Goal: Information Seeking & Learning: Learn about a topic

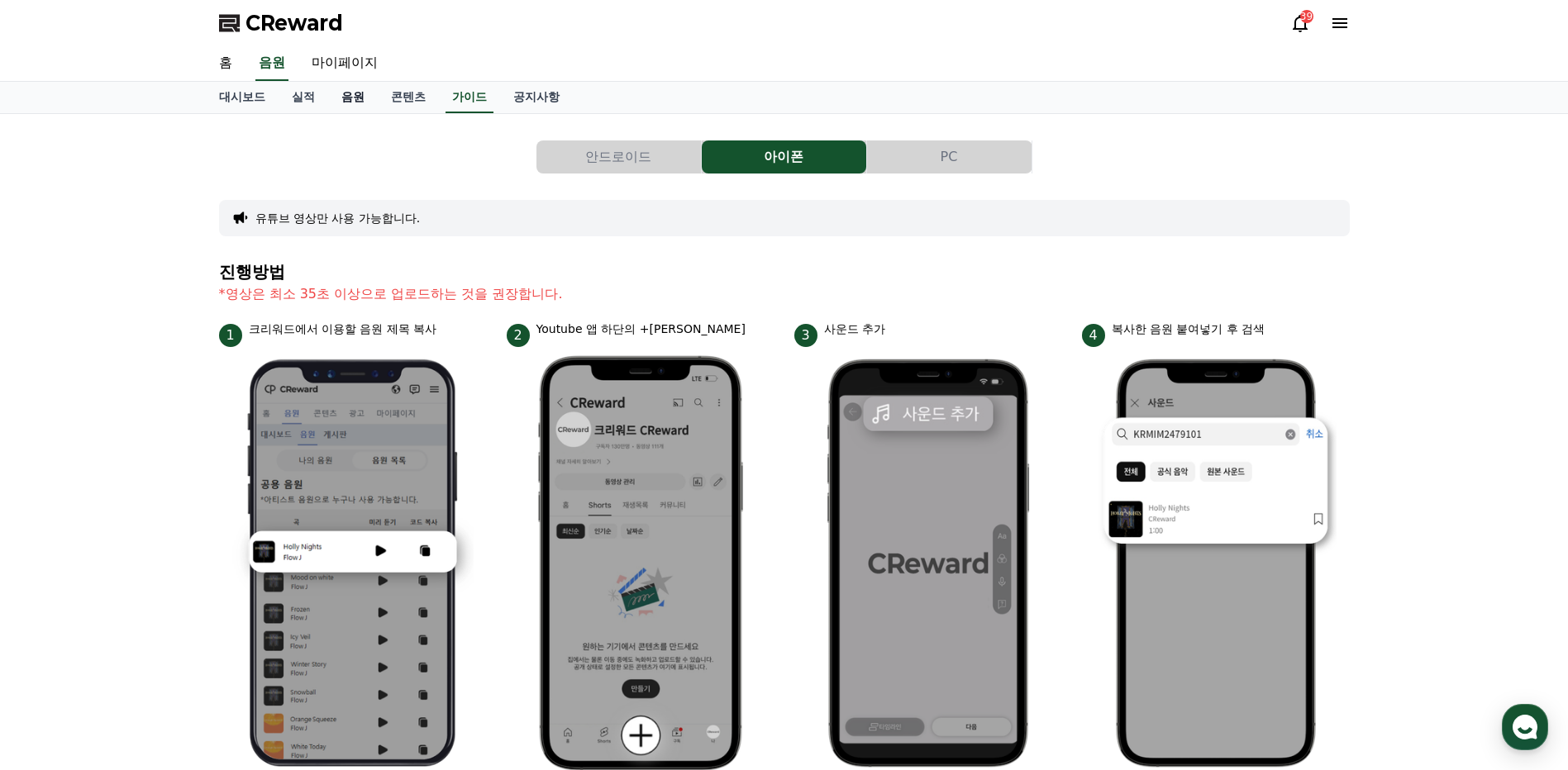
click at [351, 96] on link "음원" at bounding box center [353, 97] width 50 height 31
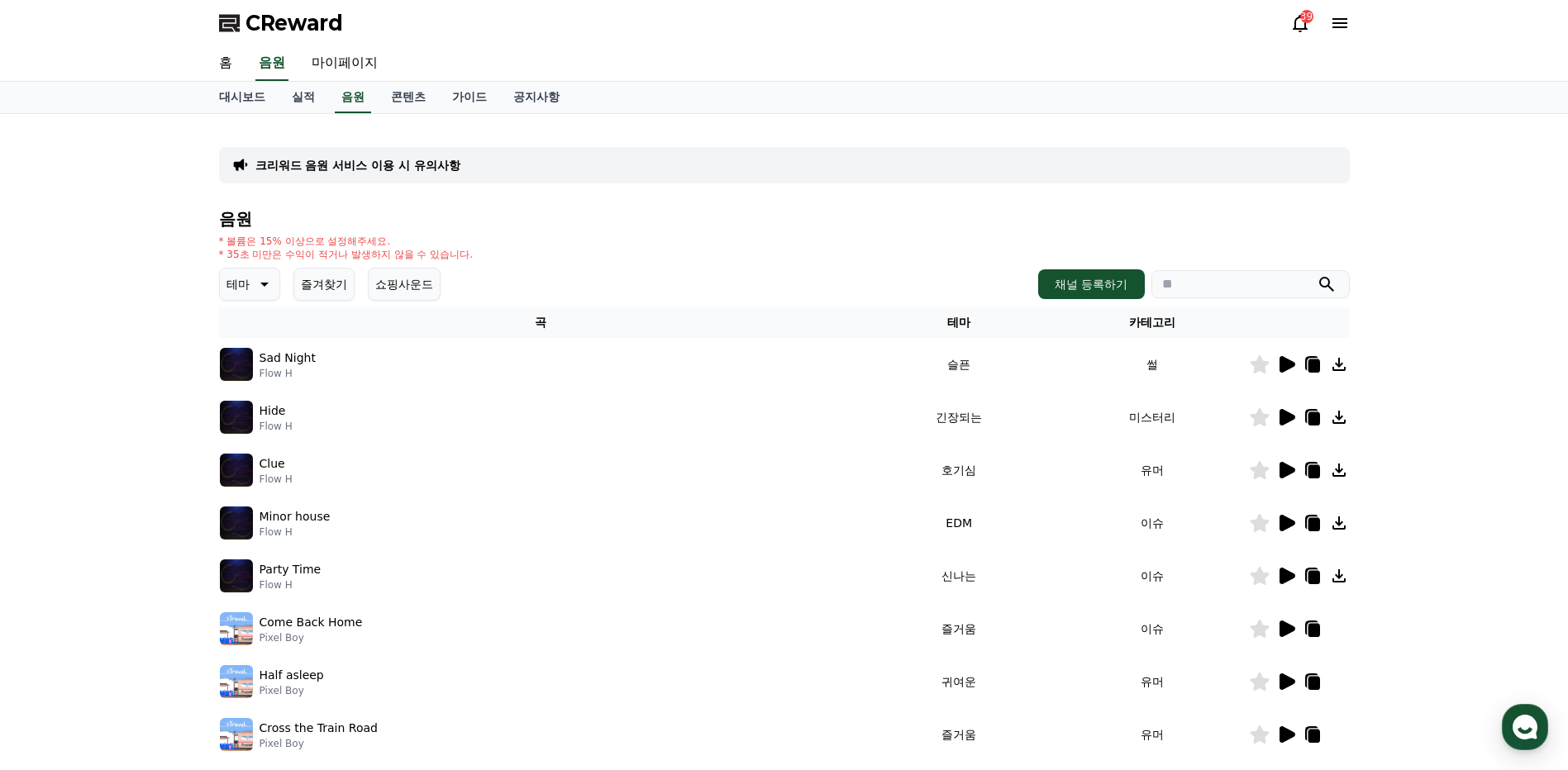
click at [1278, 280] on input "search" at bounding box center [1250, 284] width 198 height 28
type input "**********"
click at [1330, 287] on icon "submit" at bounding box center [1326, 284] width 20 height 20
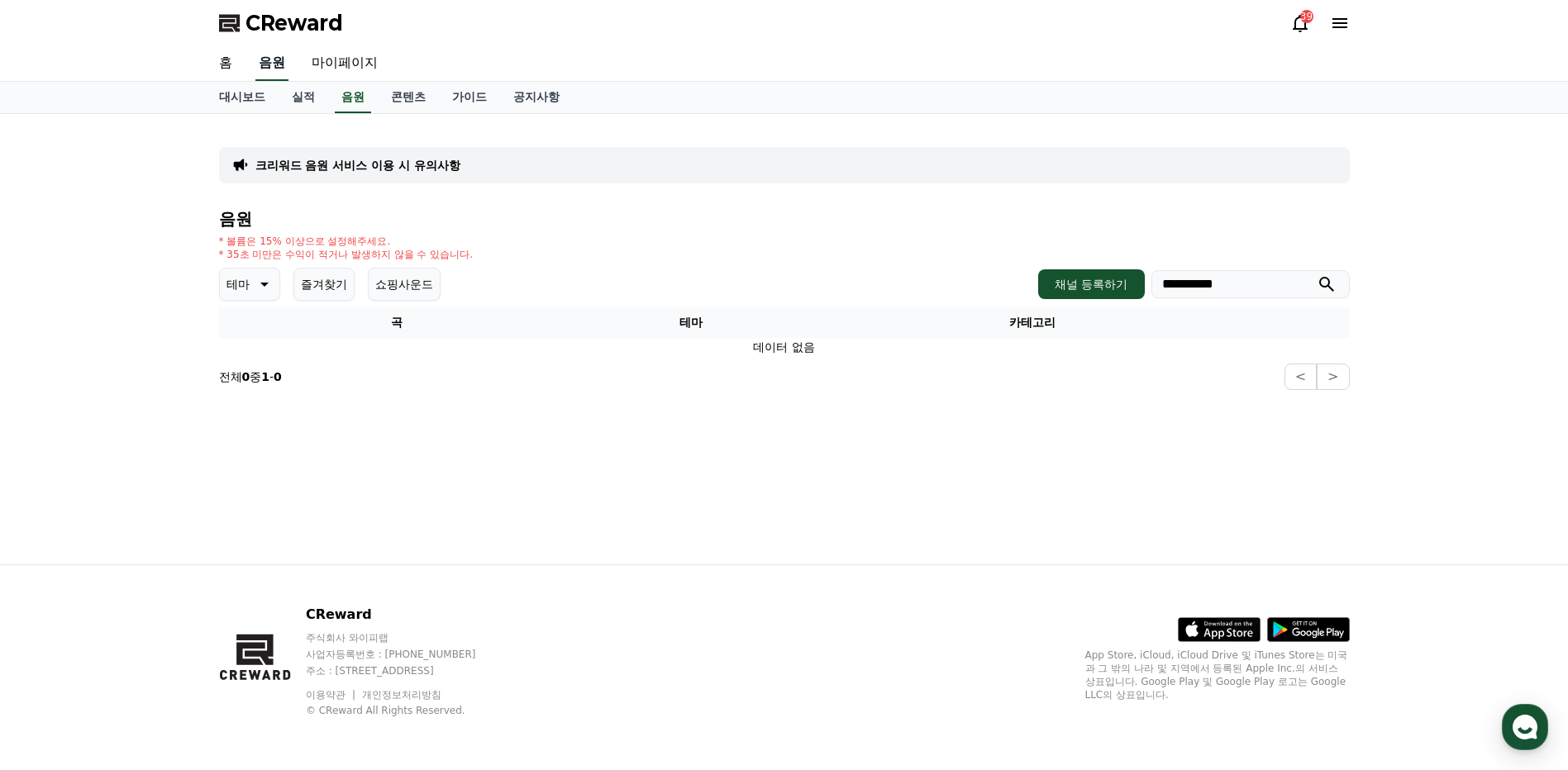
click at [276, 68] on link "음원" at bounding box center [272, 63] width 33 height 35
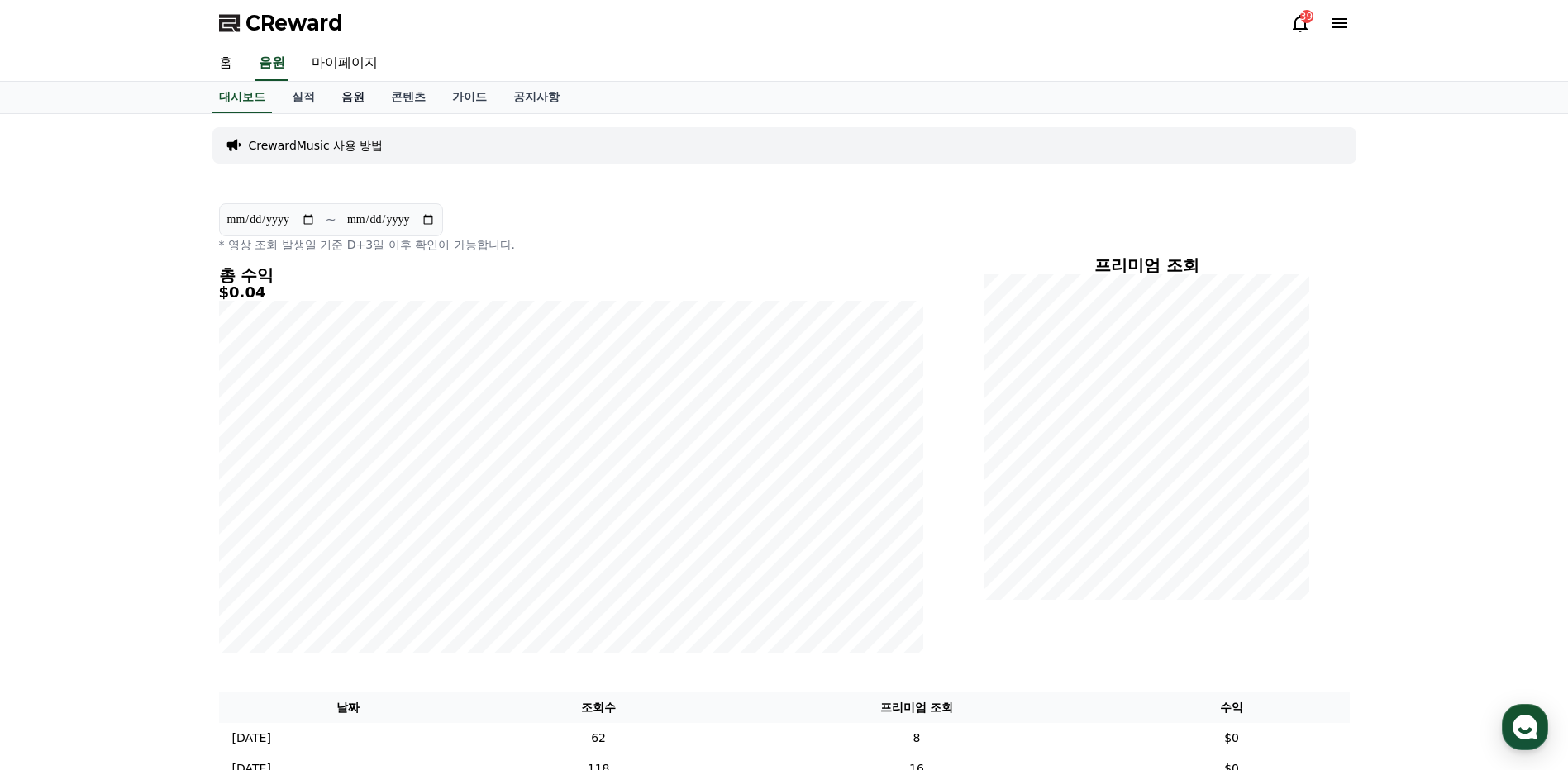
click at [341, 99] on link "음원" at bounding box center [353, 97] width 50 height 31
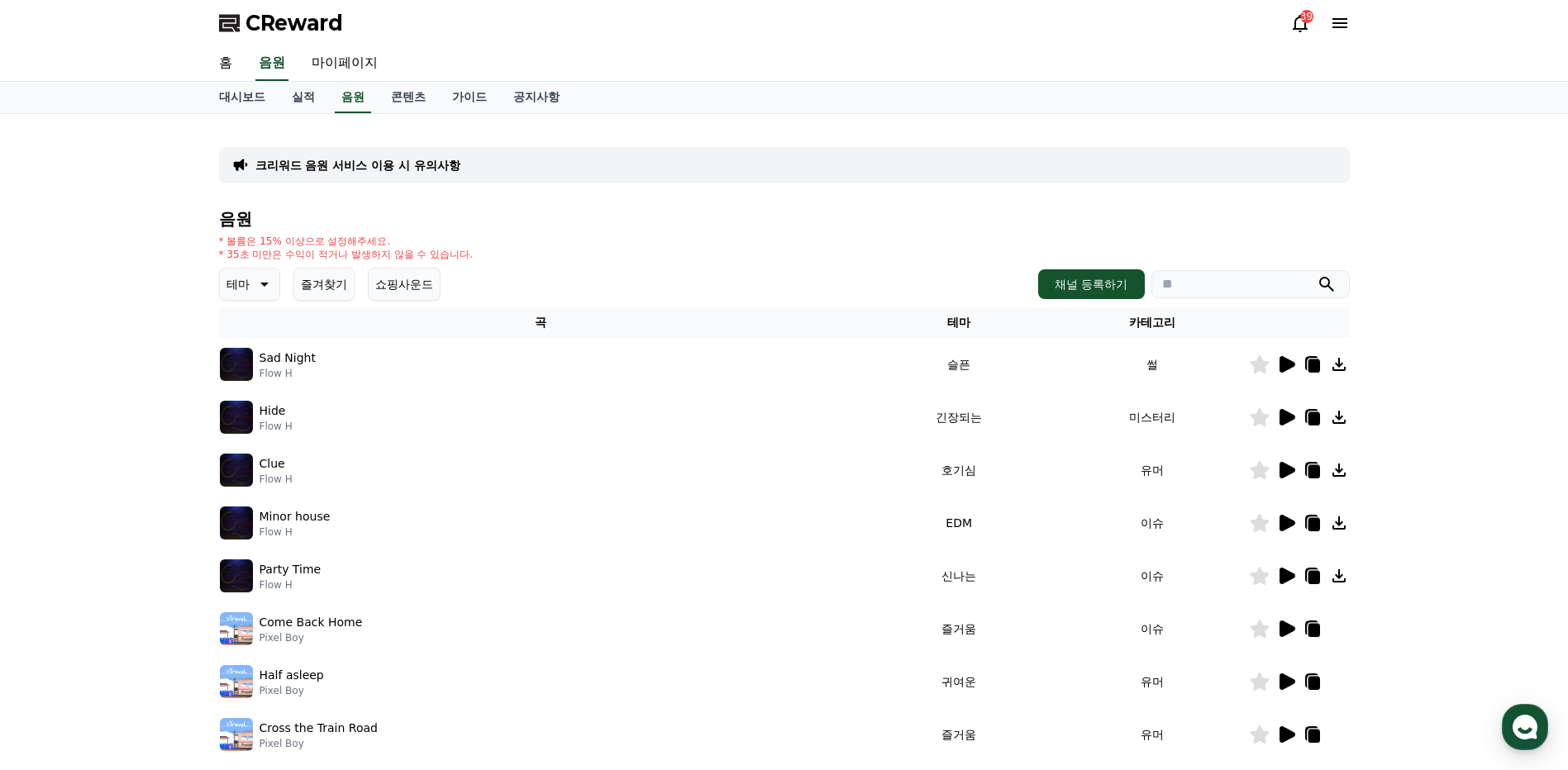
click at [1289, 472] on icon at bounding box center [1287, 470] width 16 height 17
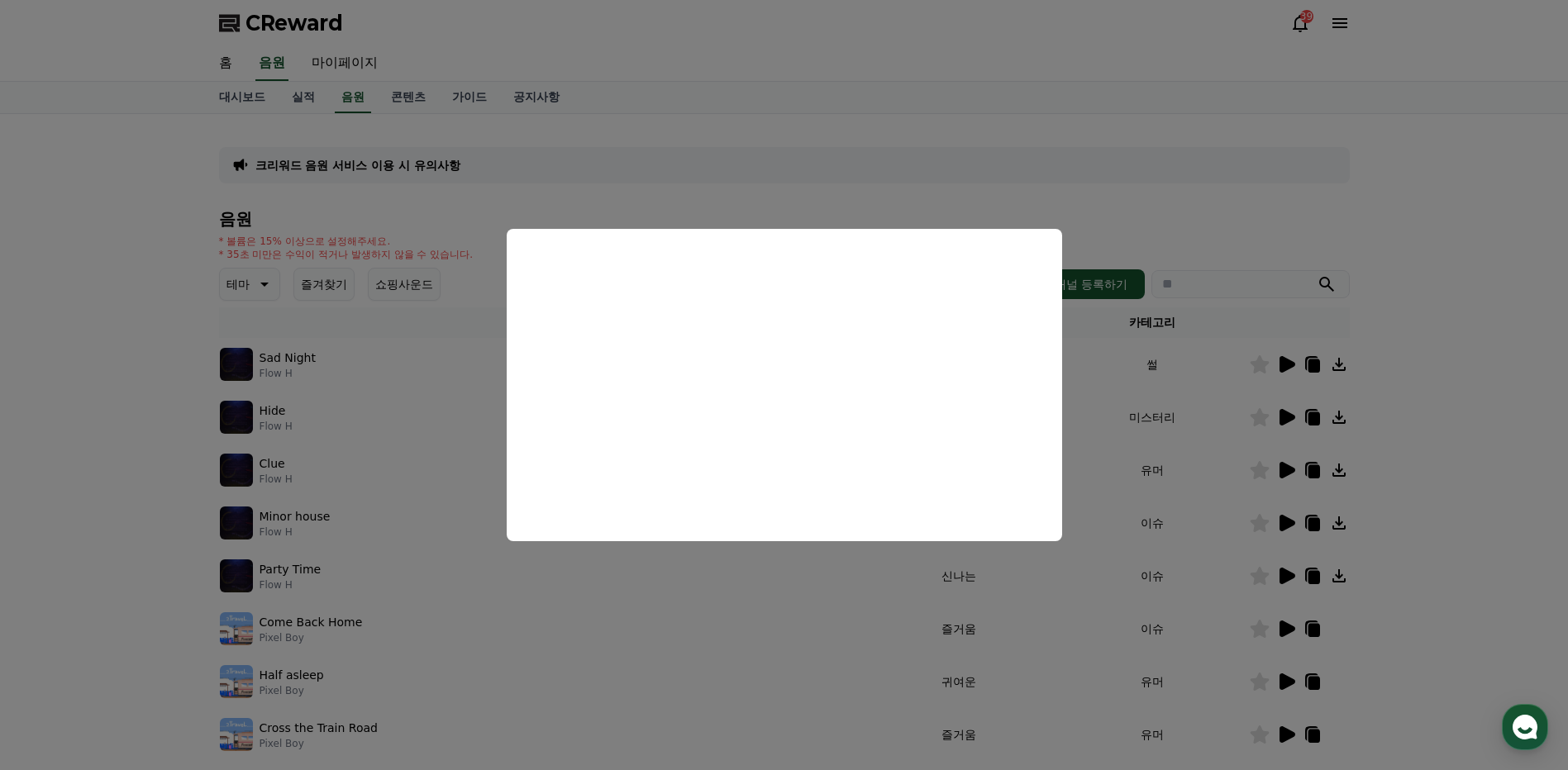
click at [1417, 407] on button "close modal" at bounding box center [784, 385] width 1568 height 770
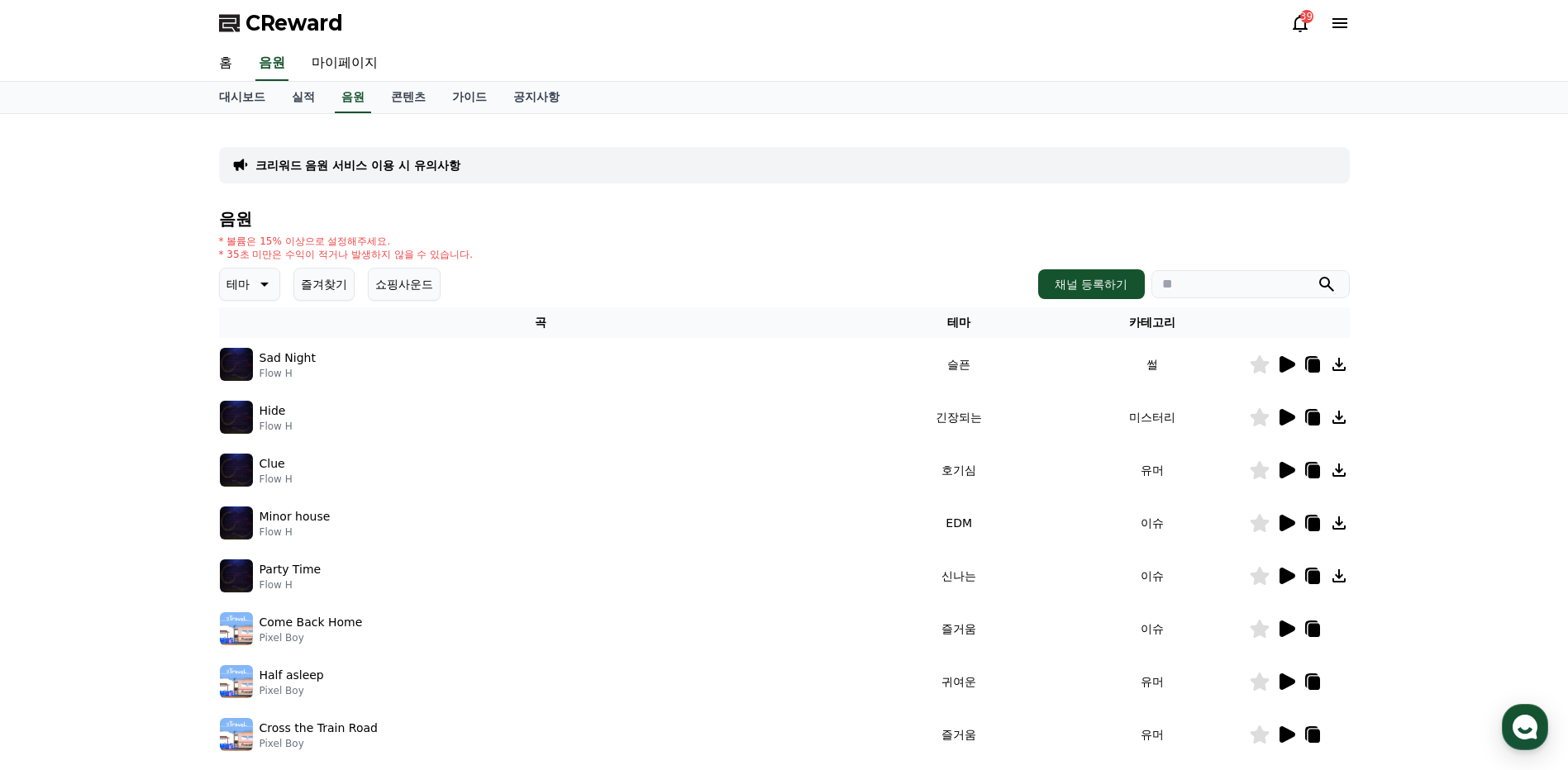
click at [1284, 627] on icon at bounding box center [1287, 629] width 16 height 17
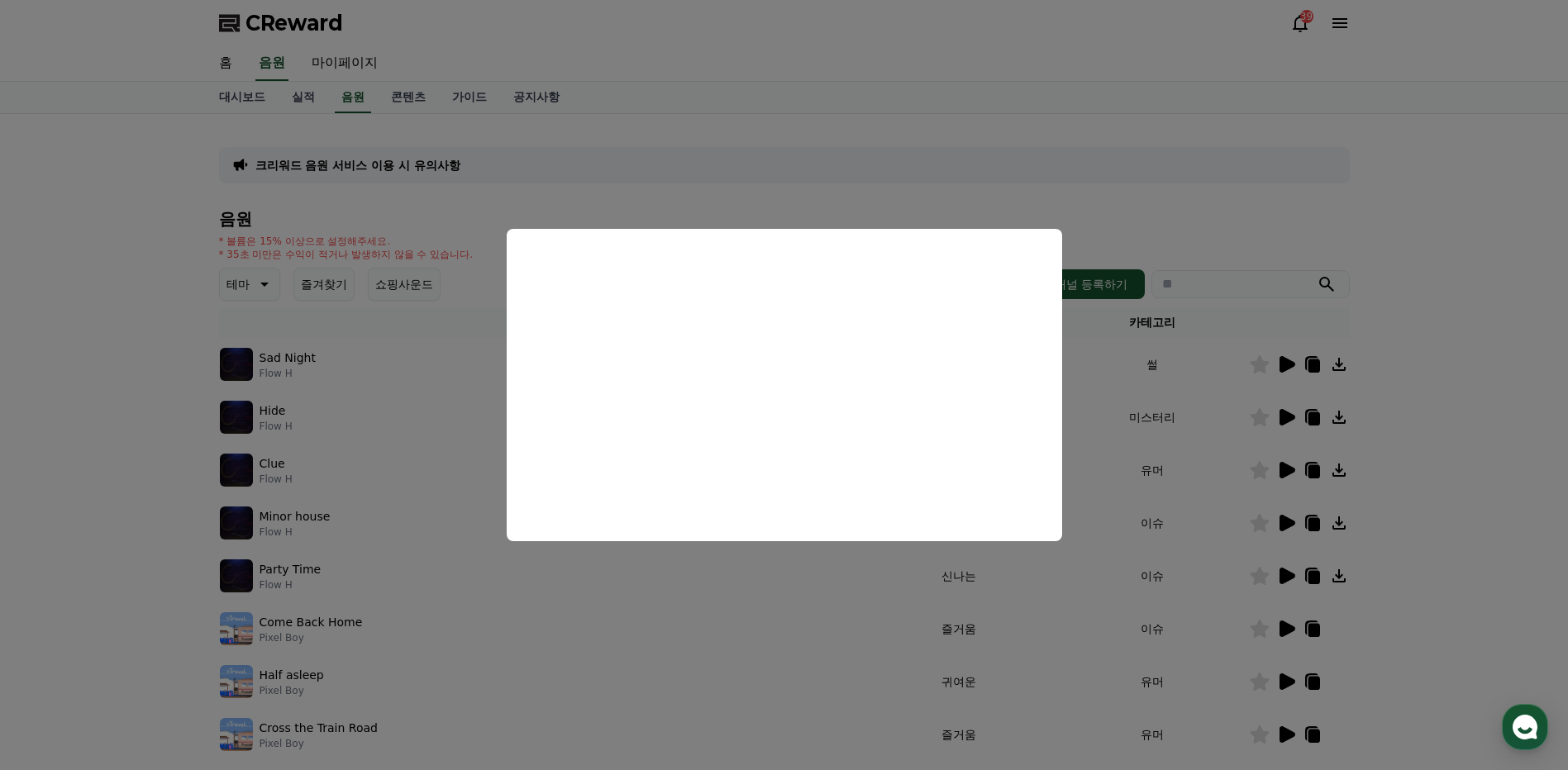
click at [1468, 277] on button "close modal" at bounding box center [784, 385] width 1568 height 770
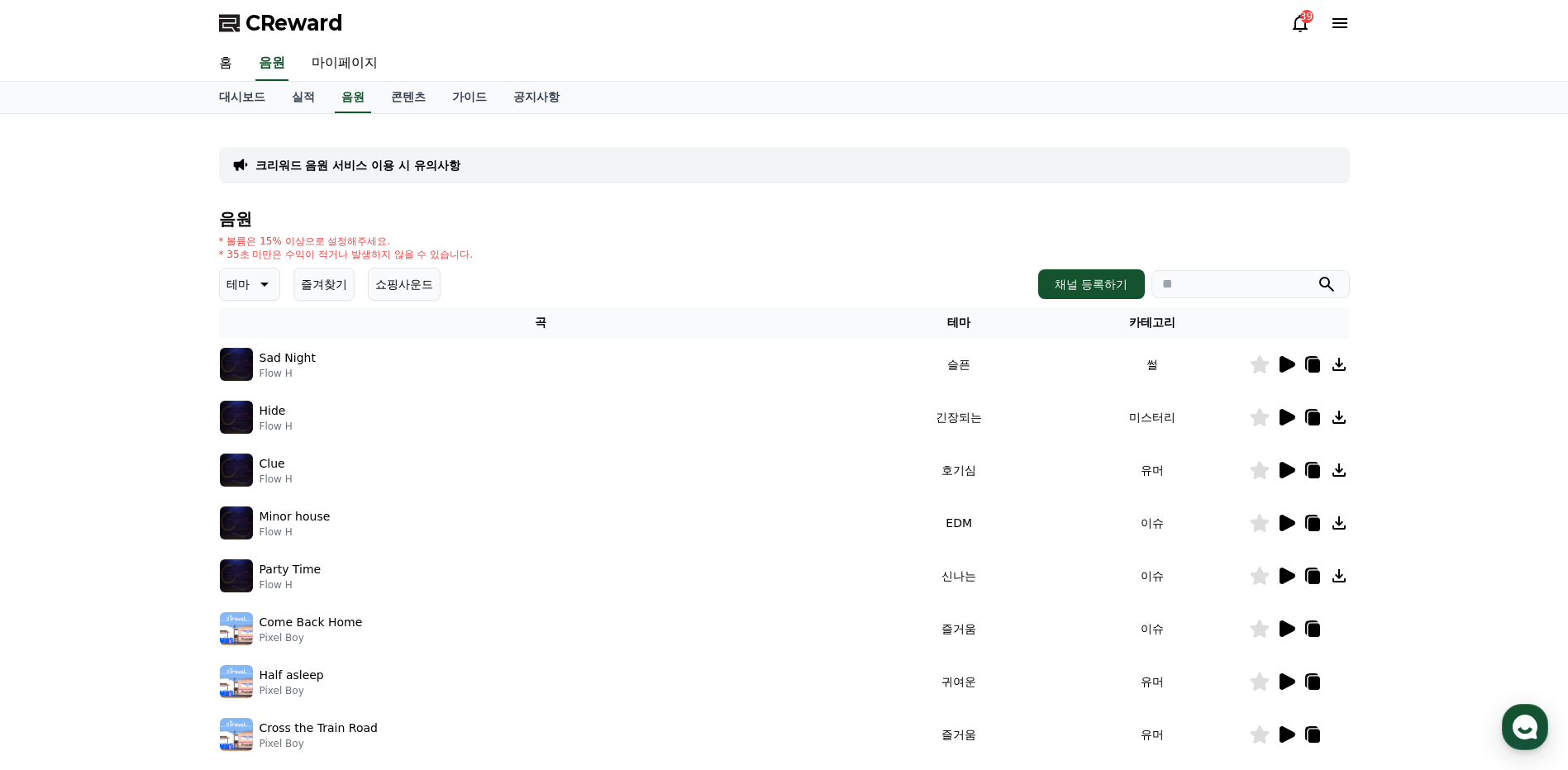
click at [1340, 469] on icon at bounding box center [1338, 470] width 13 height 13
